Goal: Information Seeking & Learning: Learn about a topic

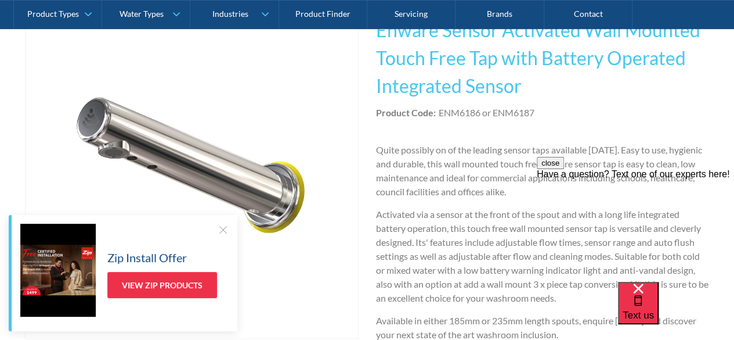
scroll to position [290, 0]
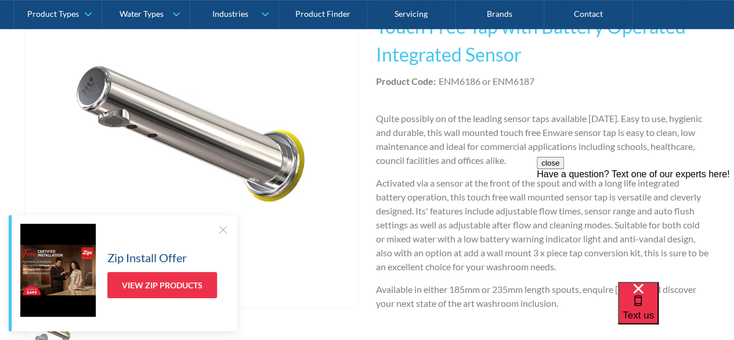
click at [222, 231] on div at bounding box center [223, 230] width 12 height 12
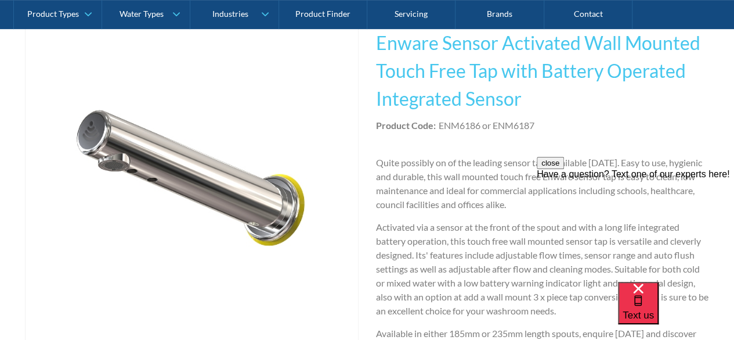
scroll to position [174, 0]
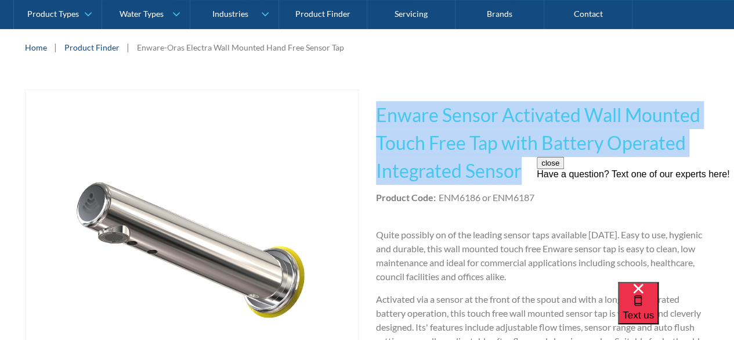
drag, startPoint x: 525, startPoint y: 174, endPoint x: 380, endPoint y: 117, distance: 155.3
click at [380, 117] on h1 "Enware Sensor Activated Wall Mounted Touch Free Tap with Battery Operated Integ…" at bounding box center [543, 143] width 334 height 84
click at [462, 139] on h1 "Enware Sensor Activated Wall Mounted Touch Free Tap with Battery Operated Integ…" at bounding box center [543, 143] width 334 height 84
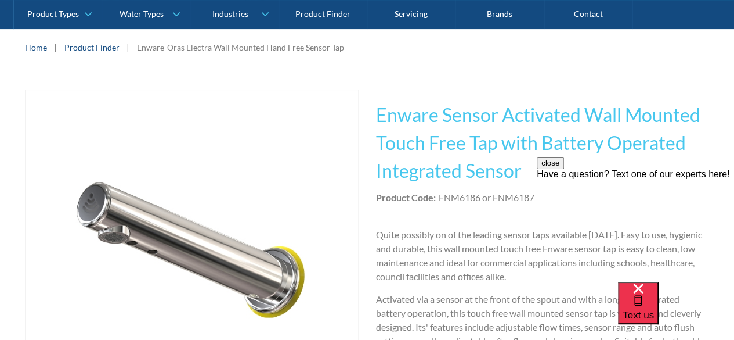
click at [564, 169] on button "close" at bounding box center [550, 163] width 27 height 12
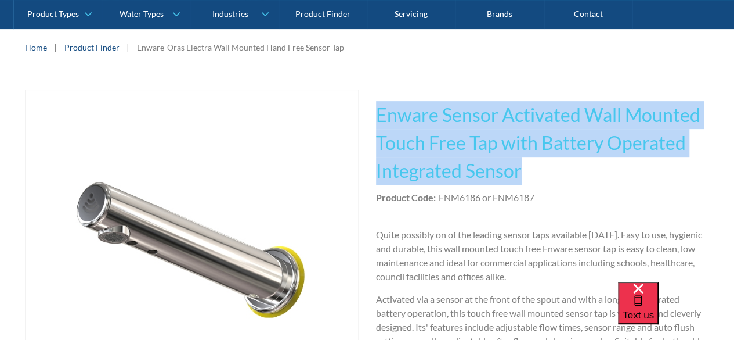
drag, startPoint x: 525, startPoint y: 176, endPoint x: 380, endPoint y: 120, distance: 155.7
click at [380, 120] on h1 "Enware Sensor Activated Wall Mounted Touch Free Tap with Battery Operated Integ…" at bounding box center [543, 143] width 334 height 84
click at [402, 127] on h1 "Enware Sensor Activated Wall Mounted Touch Free Tap with Battery Operated Integ…" at bounding box center [543, 143] width 334 height 84
drag, startPoint x: 385, startPoint y: 115, endPoint x: 551, endPoint y: 172, distance: 175.1
click at [551, 172] on h1 "Enware Sensor Activated Wall Mounted Touch Free Tap with Battery Operated Integ…" at bounding box center [543, 143] width 334 height 84
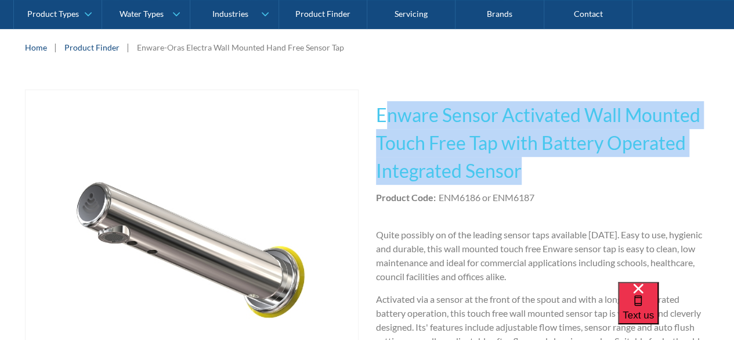
click at [551, 179] on h1 "Enware Sensor Activated Wall Mounted Touch Free Tap with Battery Operated Integ…" at bounding box center [543, 143] width 334 height 84
drag, startPoint x: 519, startPoint y: 175, endPoint x: 410, endPoint y: 132, distance: 117.3
click at [395, 123] on h1 "Enware Sensor Activated Wall Mounted Touch Free Tap with Battery Operated Integ…" at bounding box center [543, 143] width 334 height 84
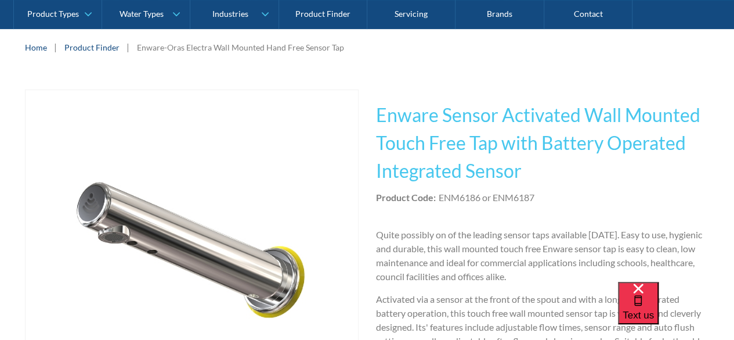
click at [389, 122] on h1 "Enware Sensor Activated Wall Mounted Touch Free Tap with Battery Operated Integ…" at bounding box center [543, 143] width 334 height 84
click at [375, 116] on div "Play video Fits Most Brands Best Seller No items found. This tap design is incl…" at bounding box center [367, 299] width 685 height 421
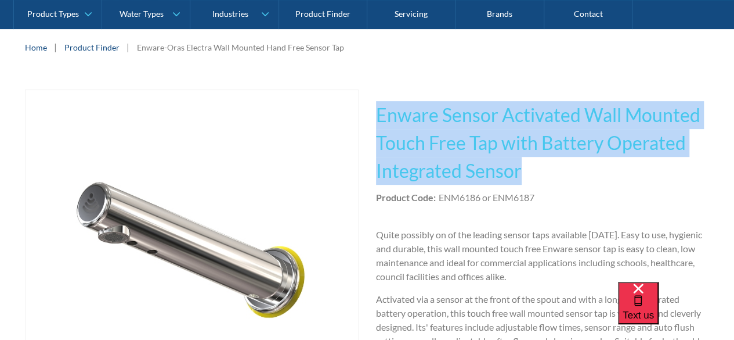
drag, startPoint x: 524, startPoint y: 170, endPoint x: 372, endPoint y: 120, distance: 160.1
click at [372, 120] on div "Play video Fits Most Brands Best Seller No items found. This tap design is incl…" at bounding box center [367, 299] width 685 height 421
click at [394, 127] on h1 "Enware Sensor Activated Wall Mounted Touch Free Tap with Battery Operated Integ…" at bounding box center [543, 143] width 334 height 84
drag, startPoint x: 518, startPoint y: 177, endPoint x: 379, endPoint y: 120, distance: 150.7
click at [379, 120] on h1 "Enware Sensor Activated Wall Mounted Touch Free Tap with Battery Operated Integ…" at bounding box center [543, 143] width 334 height 84
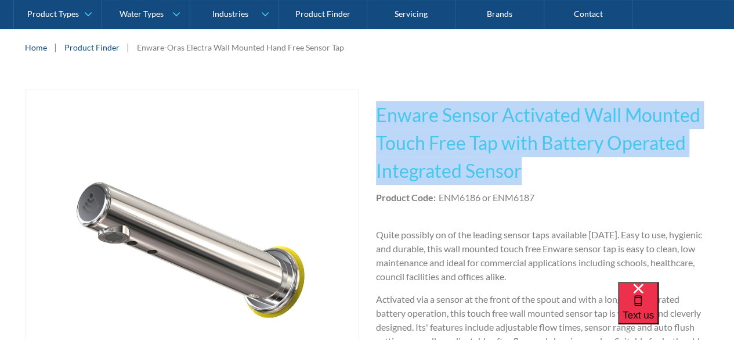
click at [385, 120] on h1 "Enware Sensor Activated Wall Mounted Touch Free Tap with Battery Operated Integ…" at bounding box center [543, 143] width 334 height 84
drag, startPoint x: 377, startPoint y: 116, endPoint x: 522, endPoint y: 174, distance: 155.8
click at [522, 174] on h1 "Enware Sensor Activated Wall Mounted Touch Free Tap with Battery Operated Integ…" at bounding box center [543, 143] width 334 height 84
click at [525, 175] on h1 "Enware Sensor Activated Wall Mounted Touch Free Tap with Battery Operated Integ…" at bounding box center [543, 143] width 334 height 84
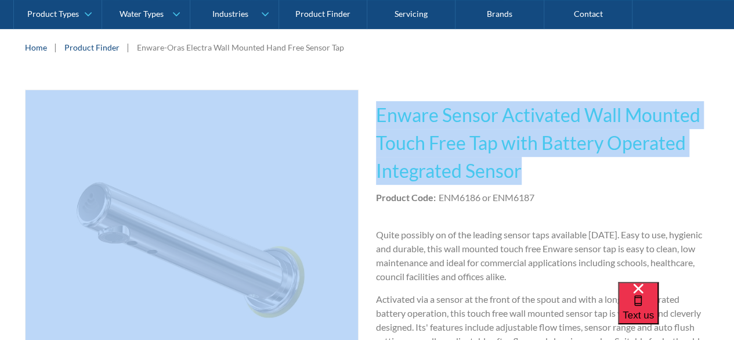
drag, startPoint x: 520, startPoint y: 174, endPoint x: 356, endPoint y: 103, distance: 178.4
click at [356, 103] on div "Play video Fits Most Brands Best Seller No items found. This tap design is incl…" at bounding box center [367, 299] width 685 height 421
click at [448, 156] on h1 "Enware Sensor Activated Wall Mounted Touch Free Tap with Battery Operated Integ…" at bounding box center [543, 143] width 334 height 84
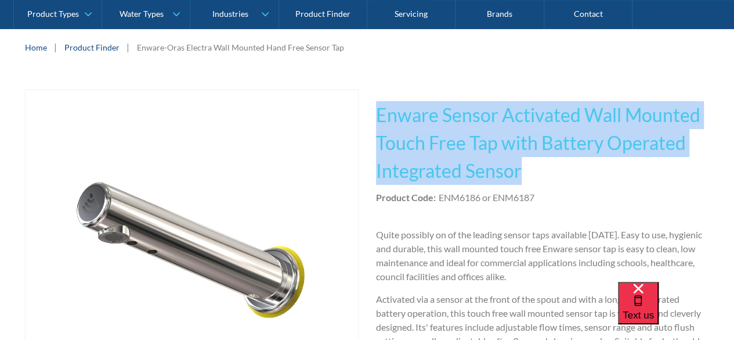
drag, startPoint x: 521, startPoint y: 173, endPoint x: 373, endPoint y: 120, distance: 156.6
click at [373, 120] on div "Play video Fits Most Brands Best Seller No items found. This tap design is incl…" at bounding box center [367, 299] width 685 height 421
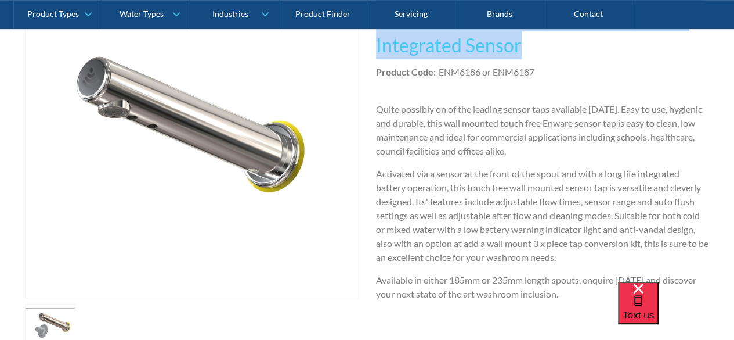
scroll to position [232, 0]
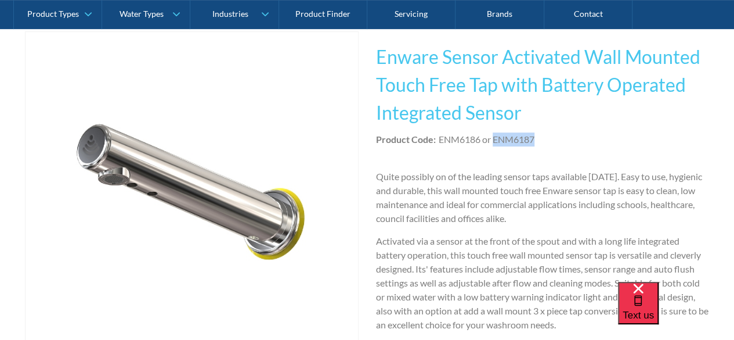
drag, startPoint x: 535, startPoint y: 140, endPoint x: 495, endPoint y: 142, distance: 40.7
click at [495, 142] on div "Product Code: ENM6186 or ENM6187" at bounding box center [543, 139] width 334 height 14
click at [496, 176] on p "Quite possibly on of the leading sensor taps available [DATE]. Easy to use, hyg…" at bounding box center [543, 198] width 334 height 56
drag, startPoint x: 536, startPoint y: 140, endPoint x: 496, endPoint y: 145, distance: 40.8
click at [496, 145] on div "Product Code: ENM6186 or ENM6187" at bounding box center [543, 139] width 334 height 14
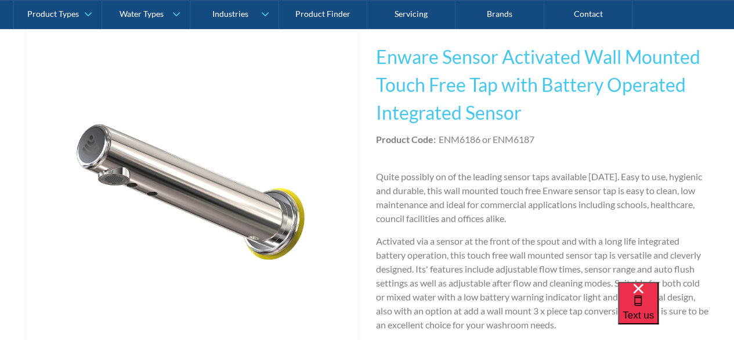
click at [513, 194] on p "Quite possibly on of the leading sensor taps available [DATE]. Easy to use, hyg…" at bounding box center [543, 198] width 334 height 56
drag, startPoint x: 439, startPoint y: 139, endPoint x: 481, endPoint y: 140, distance: 41.2
click at [481, 140] on div "ENM6186 or ENM6187" at bounding box center [487, 139] width 96 height 14
click at [485, 171] on p "Quite possibly on of the leading sensor taps available [DATE]. Easy to use, hyg…" at bounding box center [543, 198] width 334 height 56
drag, startPoint x: 481, startPoint y: 140, endPoint x: 438, endPoint y: 143, distance: 43.6
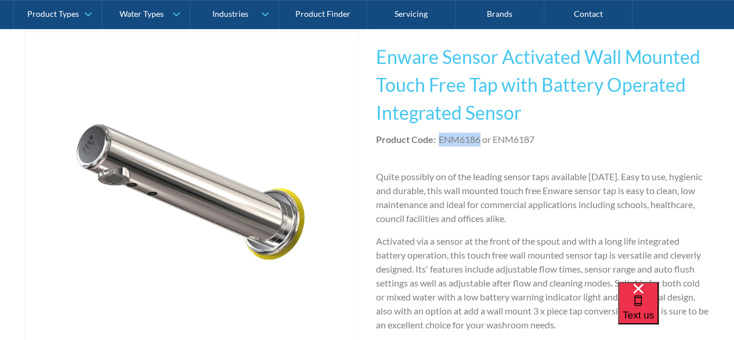
click at [438, 143] on div "Product Code: ENM6186 or ENM6187" at bounding box center [543, 139] width 334 height 14
drag, startPoint x: 446, startPoint y: 182, endPoint x: 442, endPoint y: 146, distance: 36.2
click at [446, 178] on p "Quite possibly on of the leading sensor taps available [DATE]. Easy to use, hyg…" at bounding box center [543, 198] width 334 height 56
drag, startPoint x: 440, startPoint y: 139, endPoint x: 481, endPoint y: 141, distance: 40.7
click at [481, 141] on div "ENM6186 or ENM6187" at bounding box center [487, 139] width 96 height 14
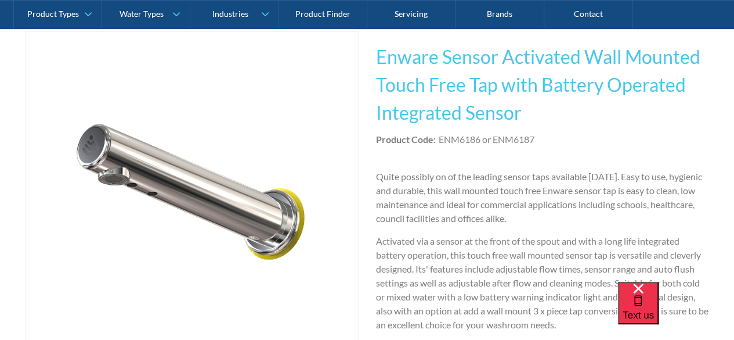
drag, startPoint x: 482, startPoint y: 203, endPoint x: 482, endPoint y: 147, distance: 55.7
click at [482, 200] on p "Quite possibly on of the leading sensor taps available [DATE]. Easy to use, hyg…" at bounding box center [543, 198] width 334 height 56
drag, startPoint x: 480, startPoint y: 140, endPoint x: 441, endPoint y: 144, distance: 38.5
click at [439, 142] on div "ENM6186 or ENM6187" at bounding box center [487, 139] width 96 height 14
click at [452, 191] on p "Quite possibly on of the leading sensor taps available [DATE]. Easy to use, hyg…" at bounding box center [543, 198] width 334 height 56
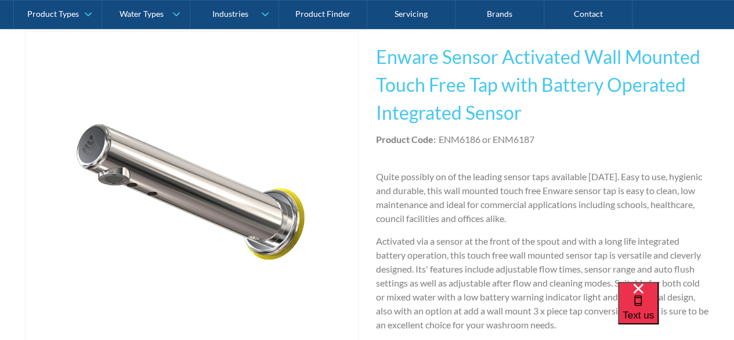
click at [496, 277] on p "Activated via a sensor at the front of the spout and with a long life integrate…" at bounding box center [543, 283] width 334 height 98
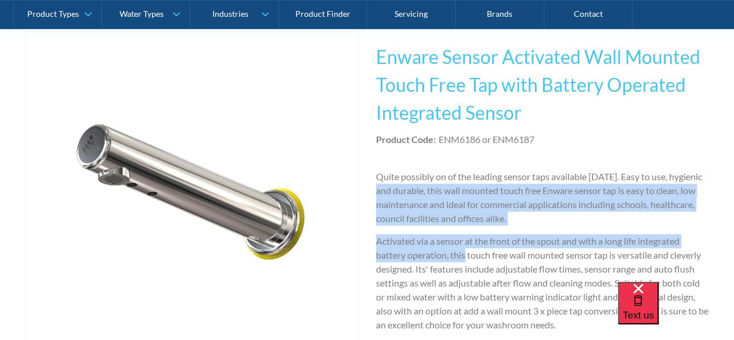
drag, startPoint x: 464, startPoint y: 259, endPoint x: 377, endPoint y: 185, distance: 114.5
click at [377, 185] on div "Quite possibly on of the leading sensor taps available [DATE]. Easy to use, hyg…" at bounding box center [543, 285] width 334 height 230
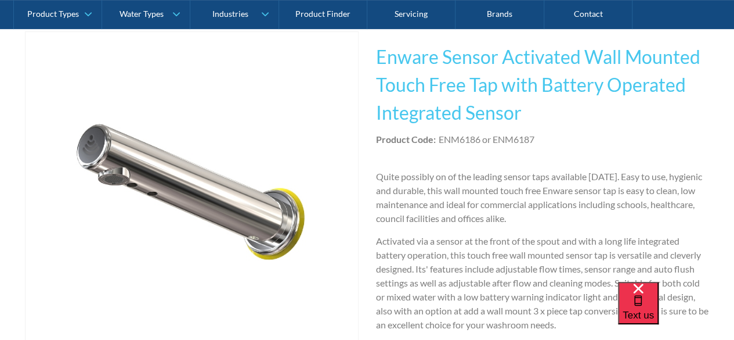
click at [491, 156] on div "This tap design is included in our standard range tap options when you purchase…" at bounding box center [543, 241] width 334 height 421
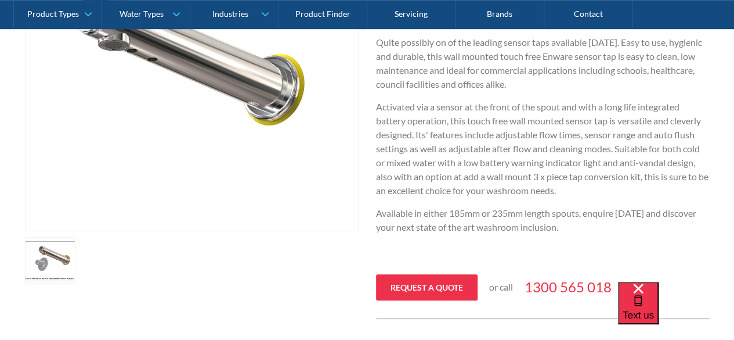
scroll to position [348, 0]
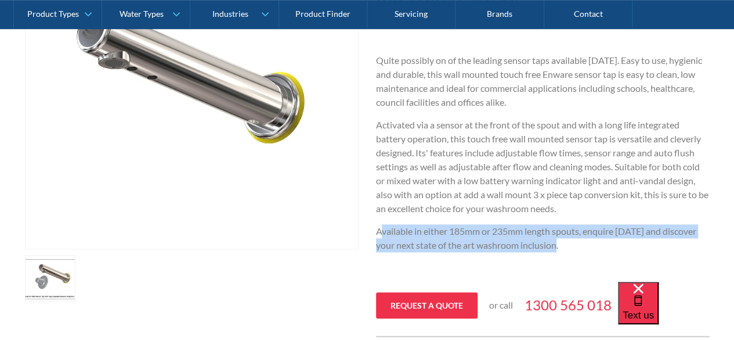
drag, startPoint x: 560, startPoint y: 247, endPoint x: 448, endPoint y: 218, distance: 115.7
click at [385, 232] on p "Available in either 185mm or 235mm length spouts, enquire [DATE] and discover y…" at bounding box center [543, 238] width 334 height 28
click at [448, 218] on div "Quite possibly on of the leading sensor taps available [DATE]. Easy to use, hyg…" at bounding box center [543, 168] width 334 height 230
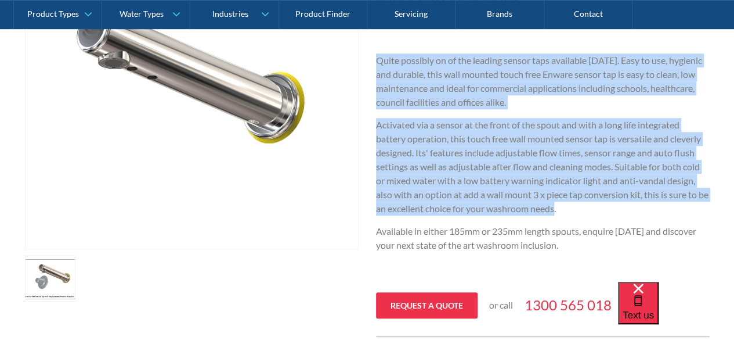
drag, startPoint x: 568, startPoint y: 210, endPoint x: 374, endPoint y: 60, distance: 244.2
click at [374, 60] on div "Play video Fits Most Brands Best Seller No items found. This tap design is incl…" at bounding box center [367, 125] width 685 height 421
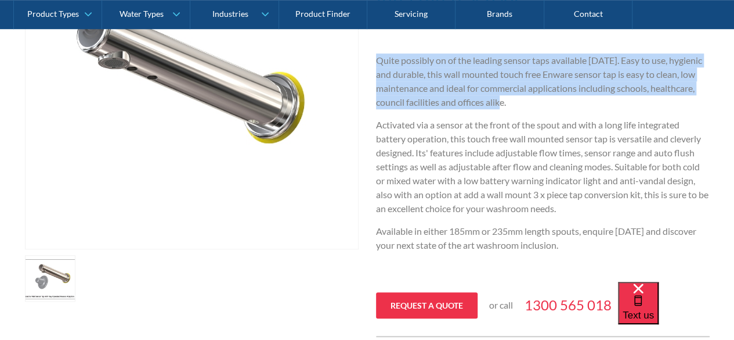
drag, startPoint x: 373, startPoint y: 55, endPoint x: 507, endPoint y: 104, distance: 142.9
click at [507, 104] on div "Play video Fits Most Brands Best Seller No items found. This tap design is incl…" at bounding box center [367, 125] width 685 height 421
click at [507, 104] on p "Quite possibly on of the leading sensor taps available [DATE]. Easy to use, hyg…" at bounding box center [543, 81] width 334 height 56
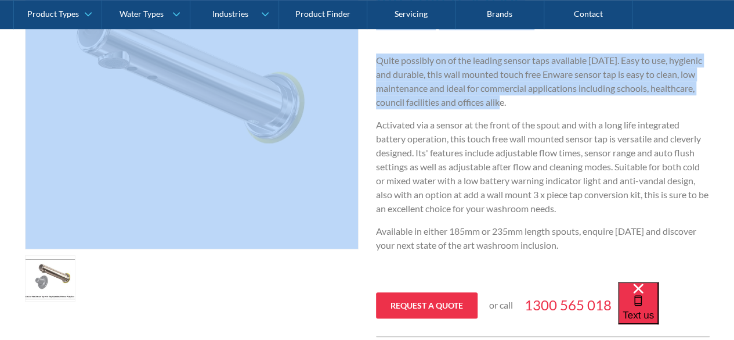
drag, startPoint x: 507, startPoint y: 104, endPoint x: 365, endPoint y: 53, distance: 150.6
click at [365, 53] on div "Play video Fits Most Brands Best Seller No items found. This tap design is incl…" at bounding box center [367, 125] width 685 height 421
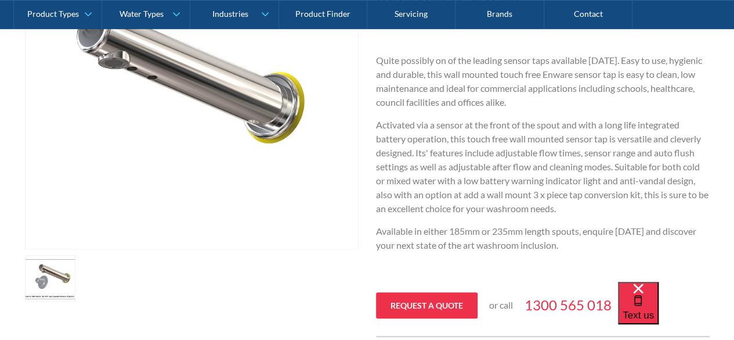
click at [387, 149] on p "Activated via a sensor at the front of the spout and with a long life integrate…" at bounding box center [543, 167] width 334 height 98
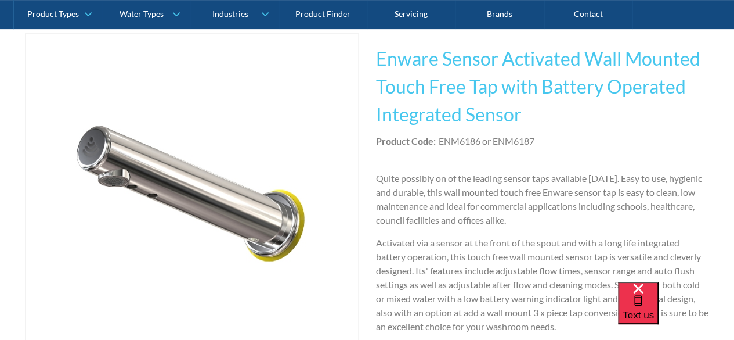
scroll to position [214, 0]
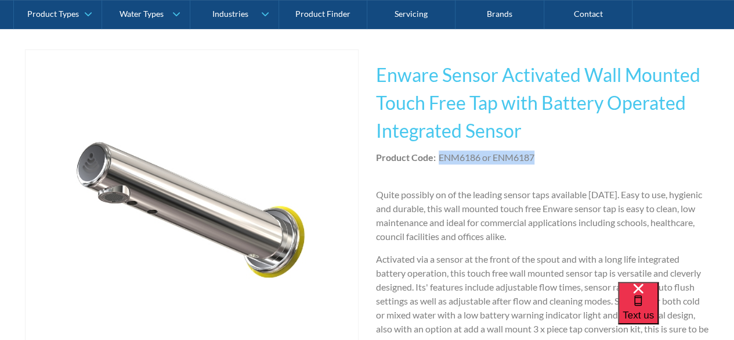
drag, startPoint x: 538, startPoint y: 160, endPoint x: 439, endPoint y: 160, distance: 98.7
click at [439, 160] on div "Product Code: ENM6186 or ENM6187" at bounding box center [543, 157] width 334 height 14
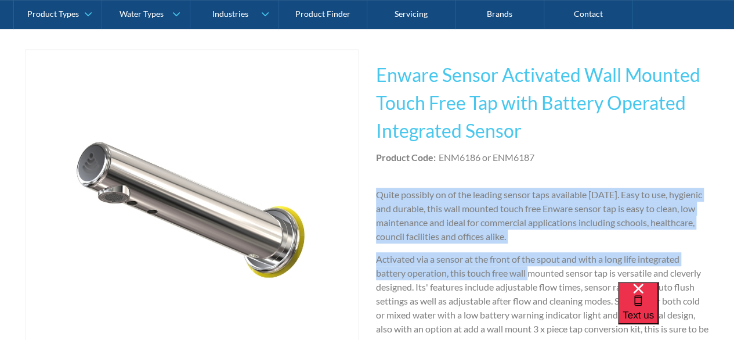
drag, startPoint x: 531, startPoint y: 272, endPoint x: 372, endPoint y: 192, distance: 178.1
click at [372, 192] on div "Play video Fits Most Brands Best Seller No items found. This tap design is incl…" at bounding box center [367, 259] width 685 height 421
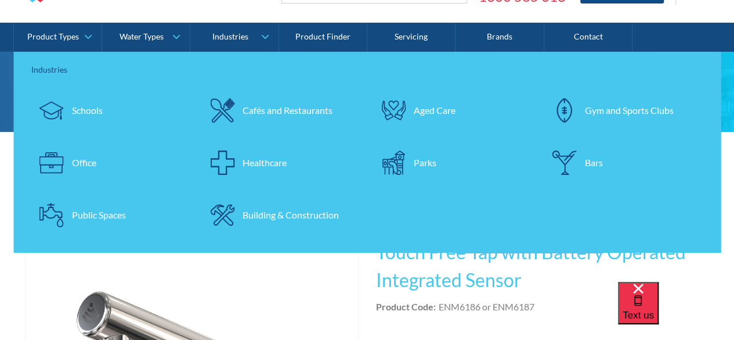
scroll to position [0, 0]
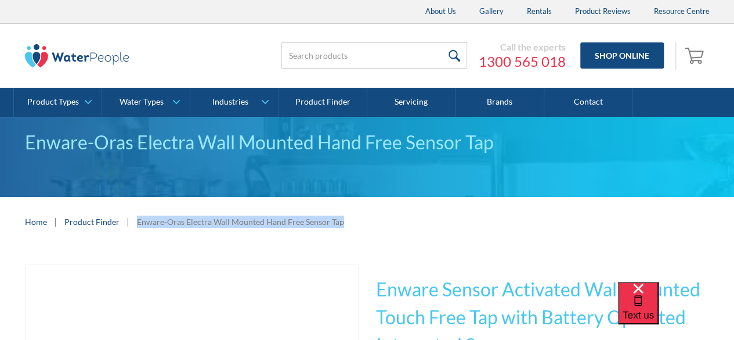
drag, startPoint x: 313, startPoint y: 226, endPoint x: 132, endPoint y: 226, distance: 181.7
click at [132, 226] on div "Home | Product Finder | Enware-Oras Electra Wall Mounted Hand Free Sensor Tap" at bounding box center [367, 221] width 685 height 15
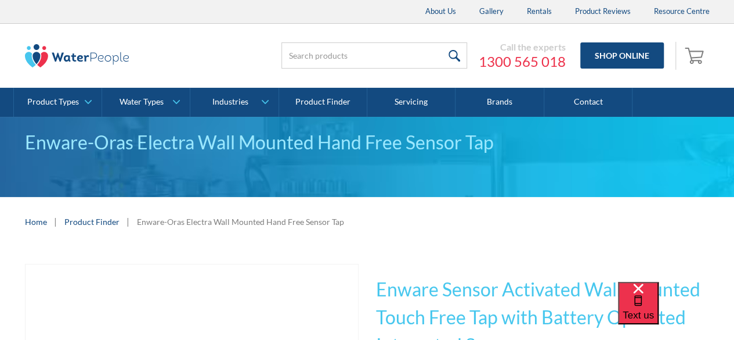
drag, startPoint x: 489, startPoint y: 252, endPoint x: 496, endPoint y: 249, distance: 7.0
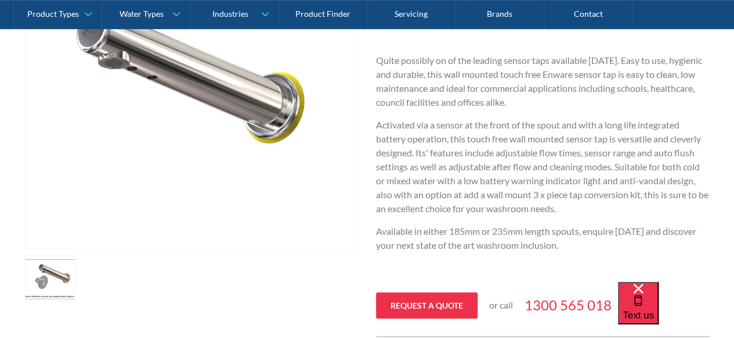
scroll to position [58, 0]
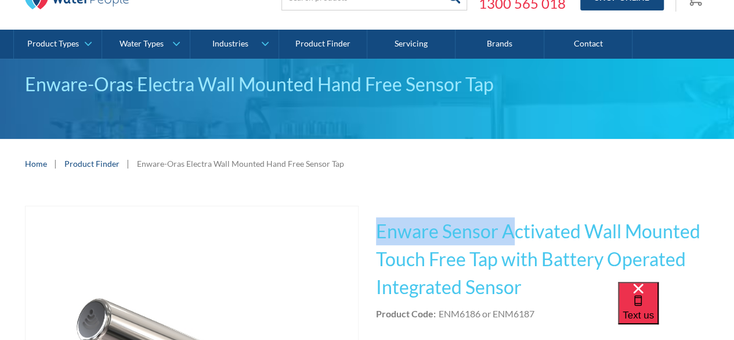
drag, startPoint x: 380, startPoint y: 235, endPoint x: 516, endPoint y: 235, distance: 135.8
click at [516, 235] on h1 "Enware Sensor Activated Wall Mounted Touch Free Tap with Battery Operated Integ…" at bounding box center [543, 259] width 334 height 84
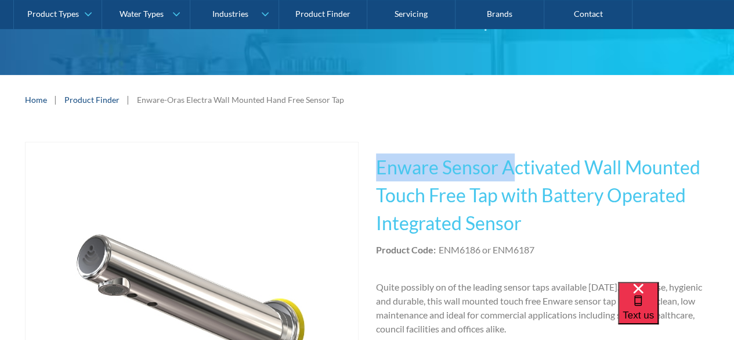
scroll to position [174, 0]
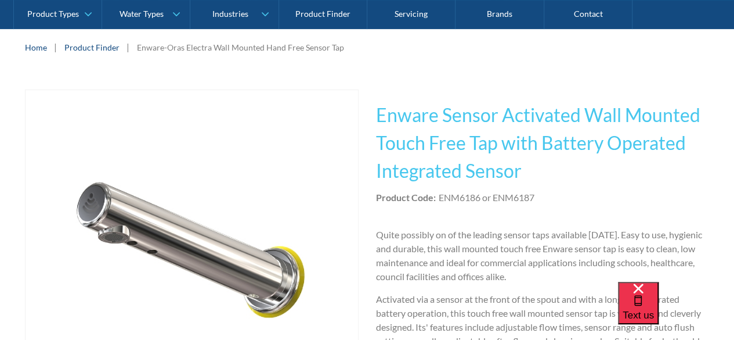
click at [540, 192] on div "Product Code: ENM6186 or ENM6187" at bounding box center [543, 197] width 334 height 14
